Goal: Information Seeking & Learning: Learn about a topic

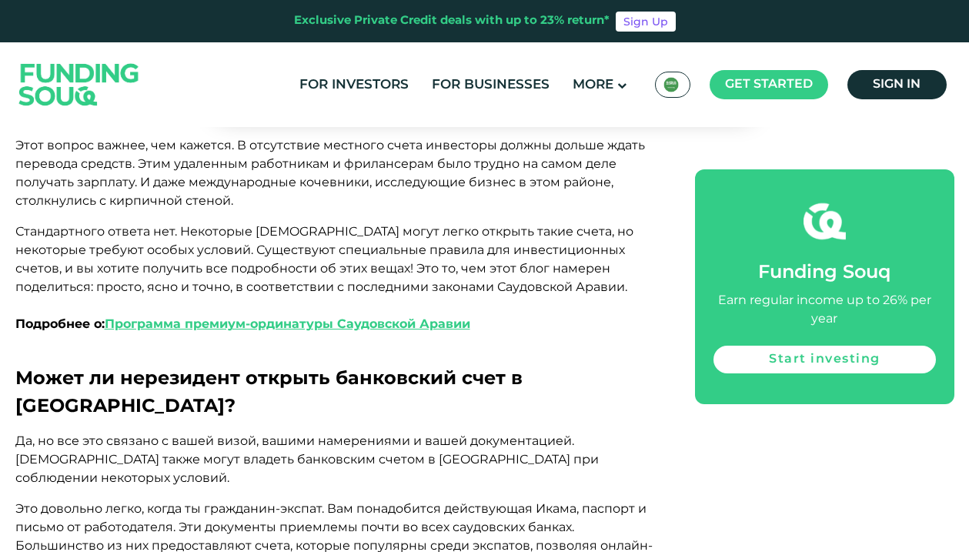
scroll to position [892, 0]
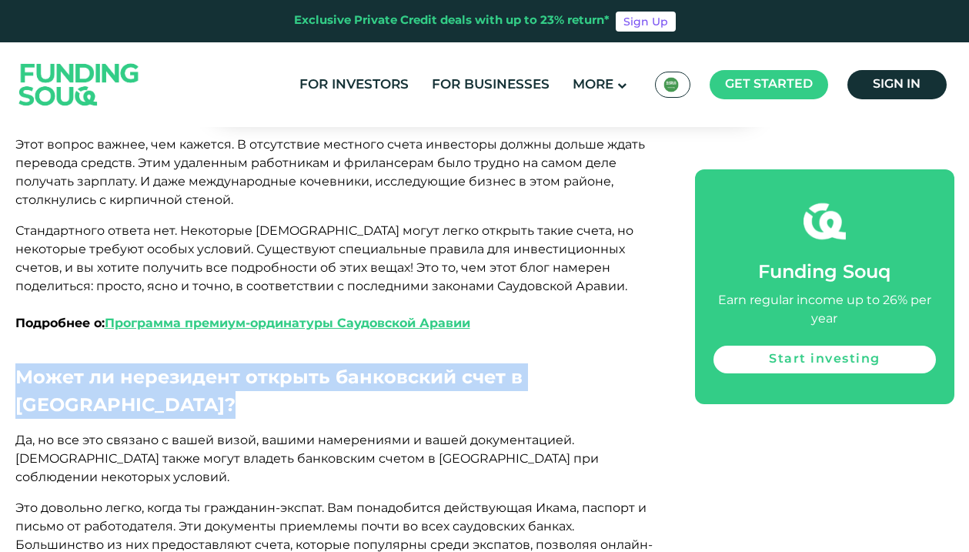
drag, startPoint x: 109, startPoint y: 351, endPoint x: 12, endPoint y: 318, distance: 102.5
copy span "Может ли нерезидент открыть банковский счет в Саудовской Аравии?"
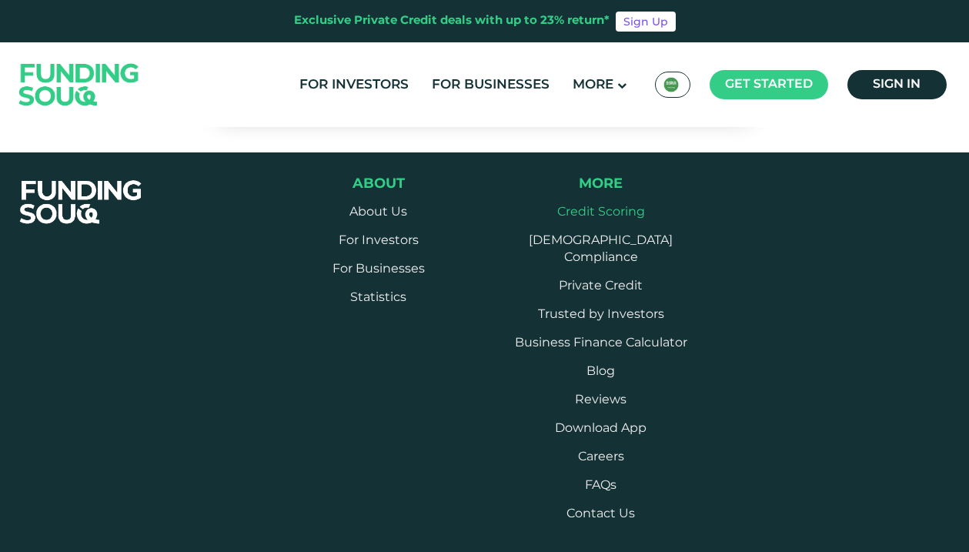
scroll to position [8620, 0]
click at [586, 366] on link "Blog" at bounding box center [600, 372] width 28 height 12
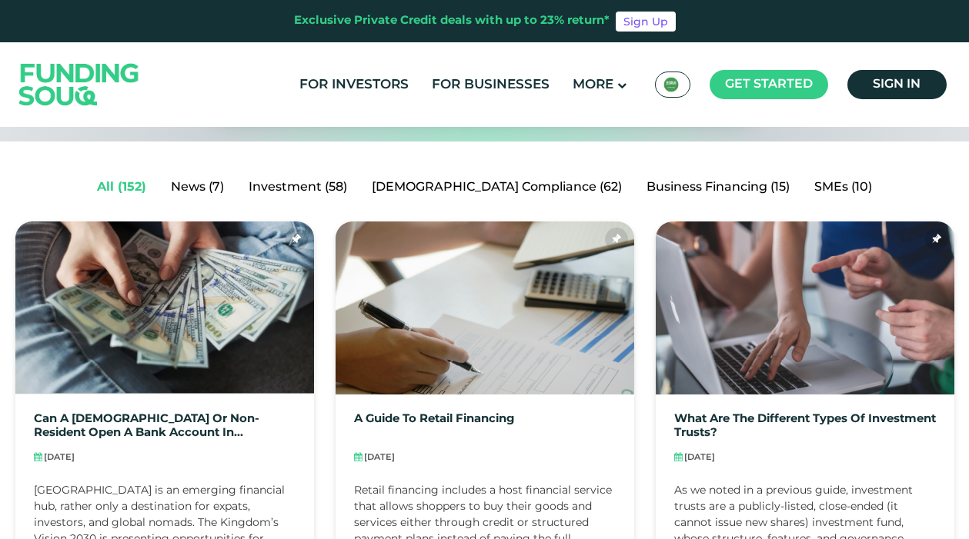
scroll to position [296, 1]
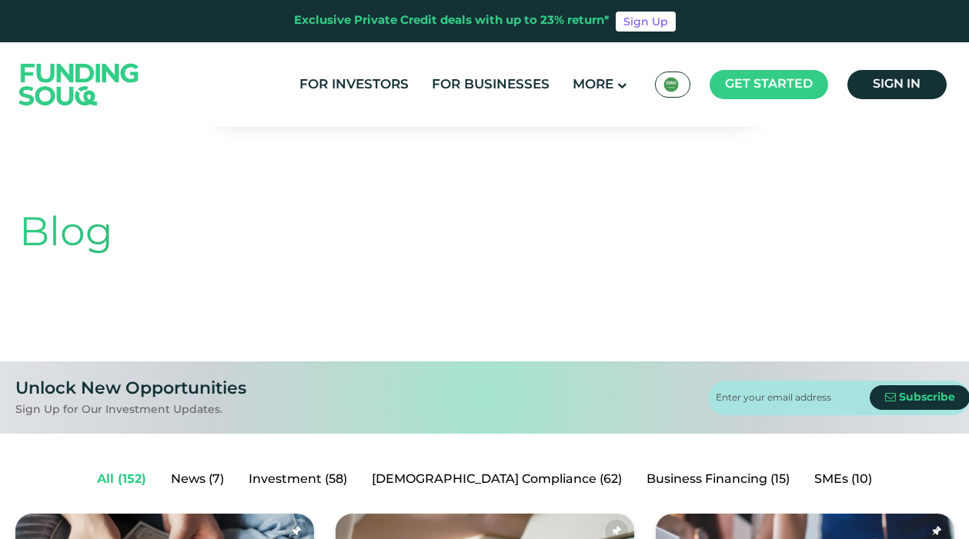
click at [375, 278] on div "Blog" at bounding box center [484, 250] width 931 height 223
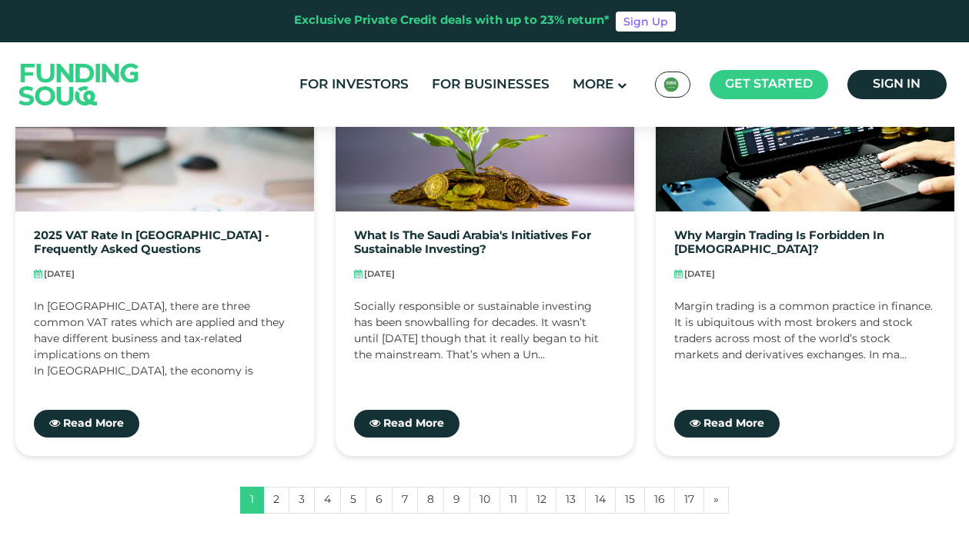
scroll to position [1360, 0]
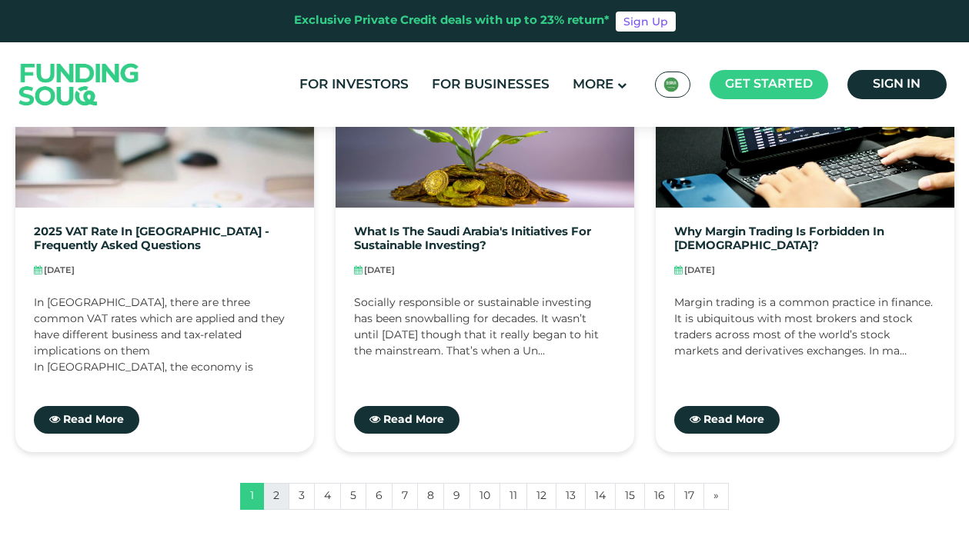
click at [278, 492] on link "2" at bounding box center [276, 496] width 26 height 27
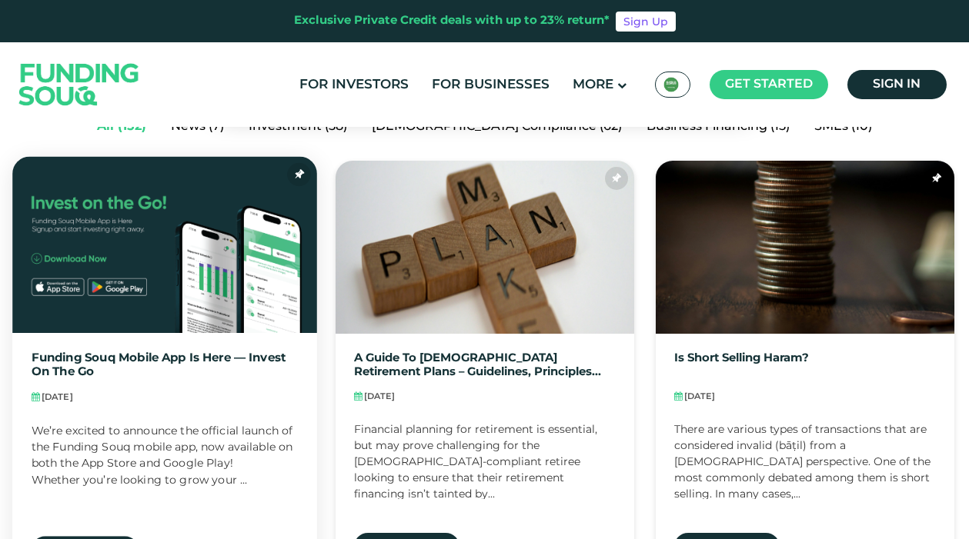
scroll to position [310, 0]
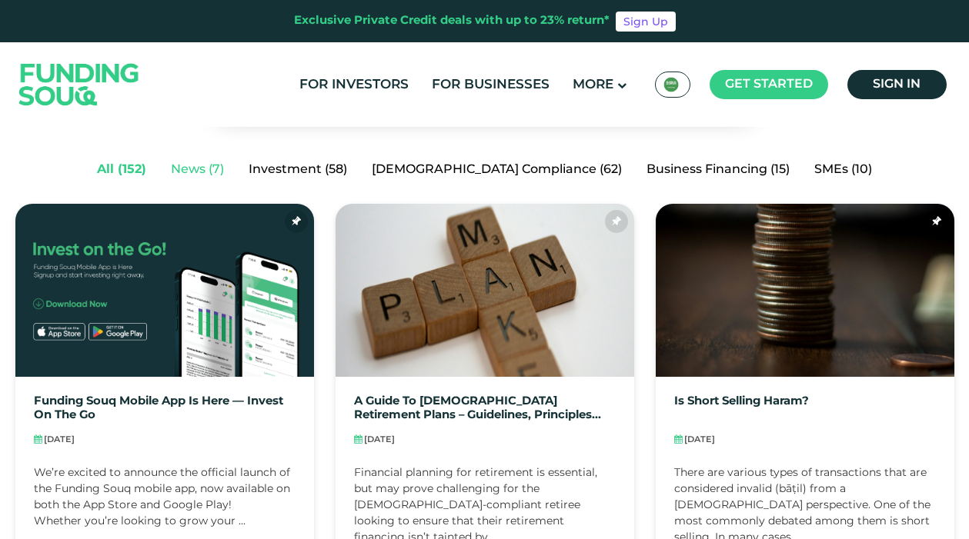
click at [236, 171] on link "News (7)" at bounding box center [198, 170] width 78 height 31
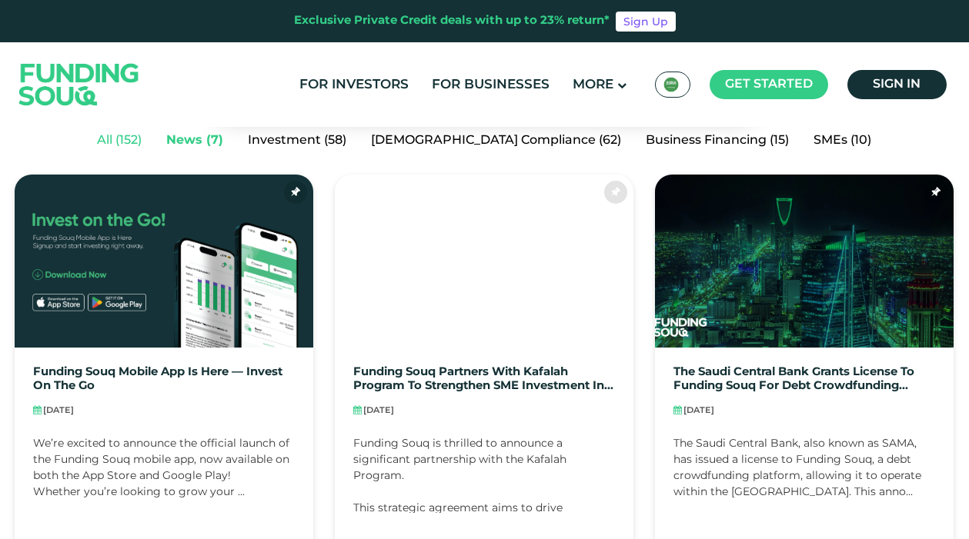
scroll to position [339, 1]
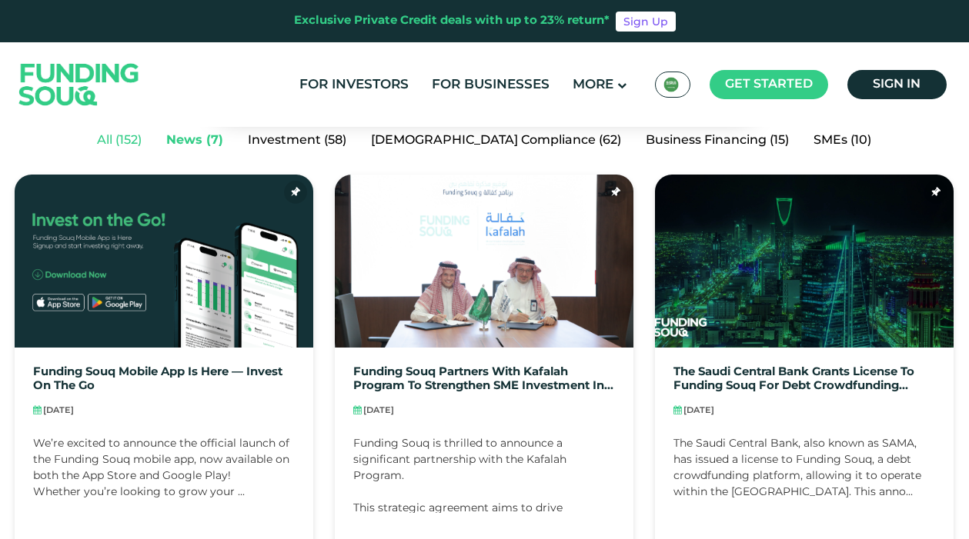
click at [154, 138] on link "All (152)" at bounding box center [119, 140] width 69 height 31
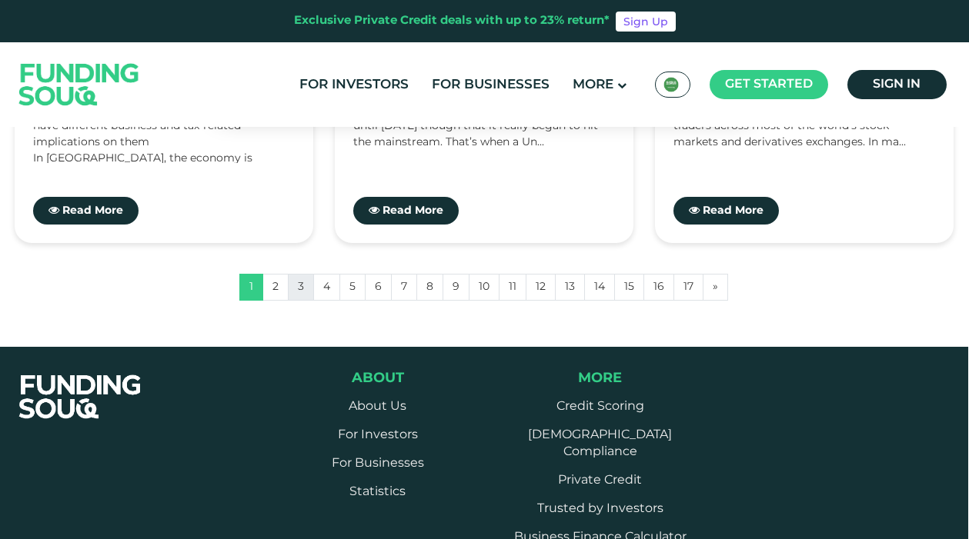
scroll to position [1569, 1]
click at [269, 292] on link "2" at bounding box center [275, 287] width 26 height 27
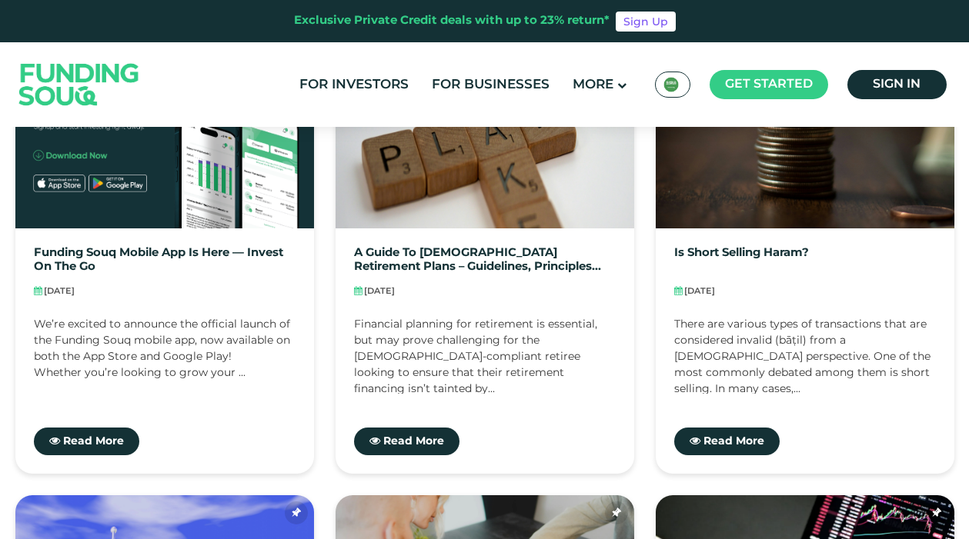
scroll to position [461, 0]
